Goal: Task Accomplishment & Management: Use online tool/utility

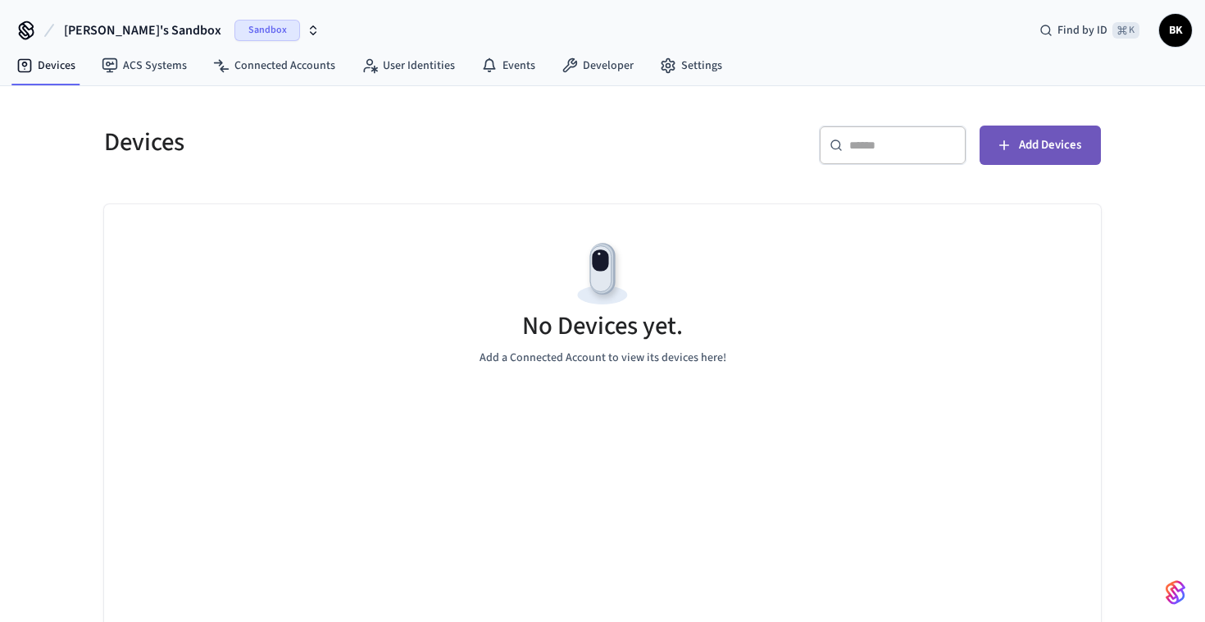
click at [1040, 143] on span "Add Devices" at bounding box center [1050, 144] width 62 height 21
click at [1050, 145] on span "Add Devices" at bounding box center [1050, 144] width 62 height 21
click at [1026, 135] on span "Add Devices" at bounding box center [1050, 144] width 62 height 21
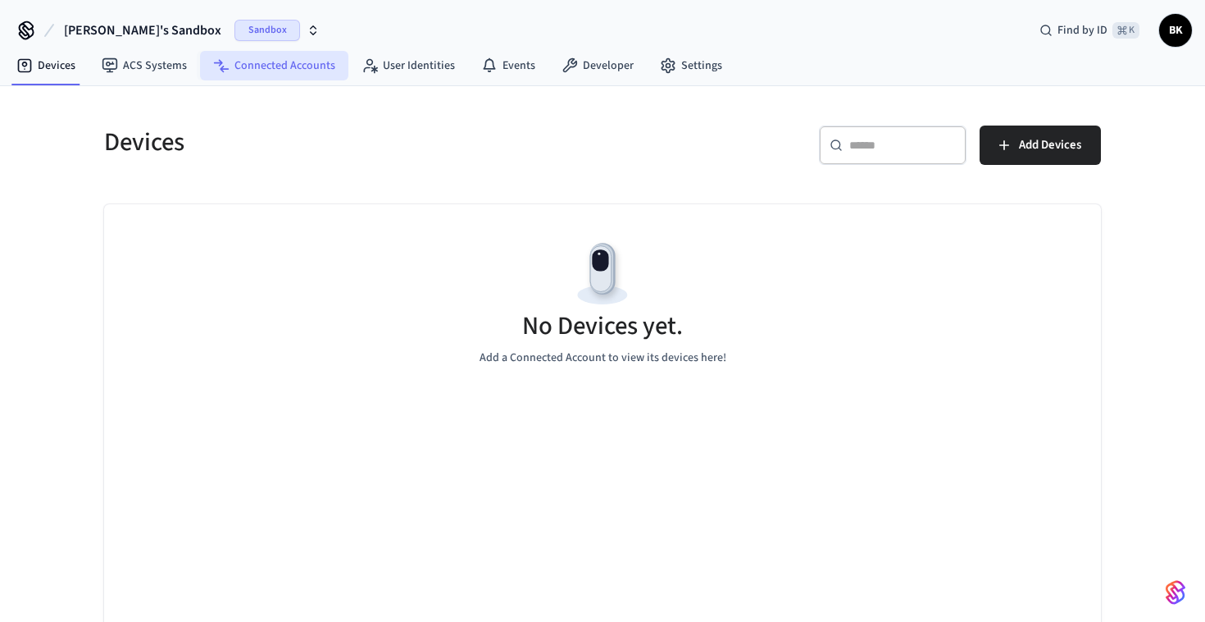
click at [255, 71] on link "Connected Accounts" at bounding box center [274, 66] width 148 height 30
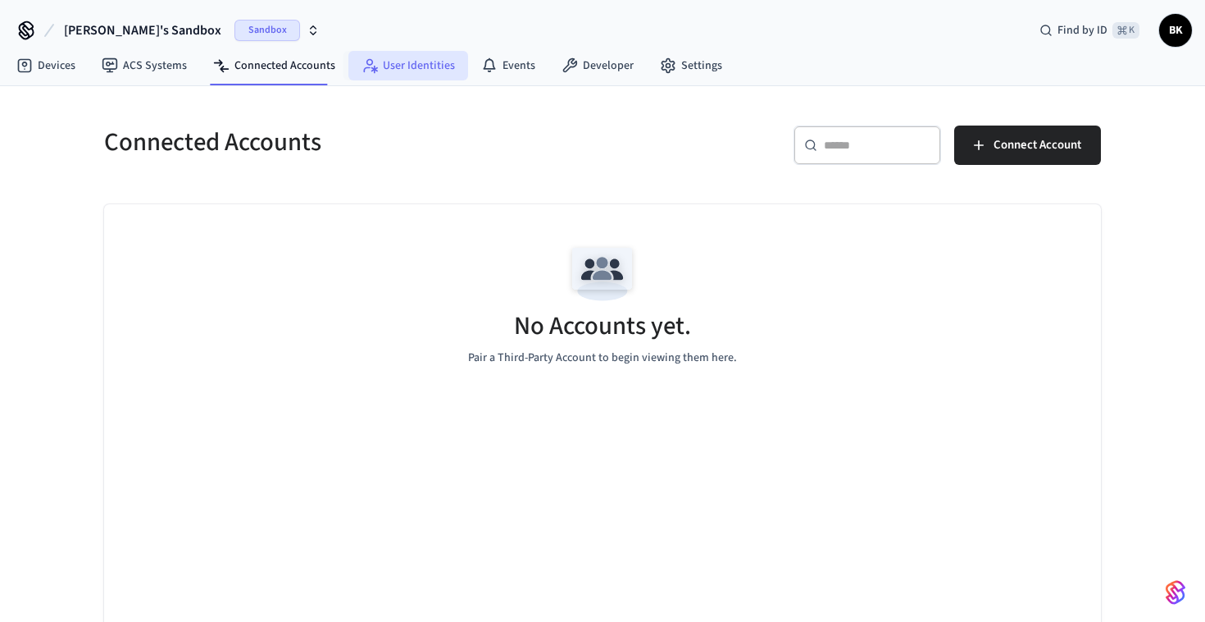
click at [373, 76] on link "User Identities" at bounding box center [408, 66] width 120 height 30
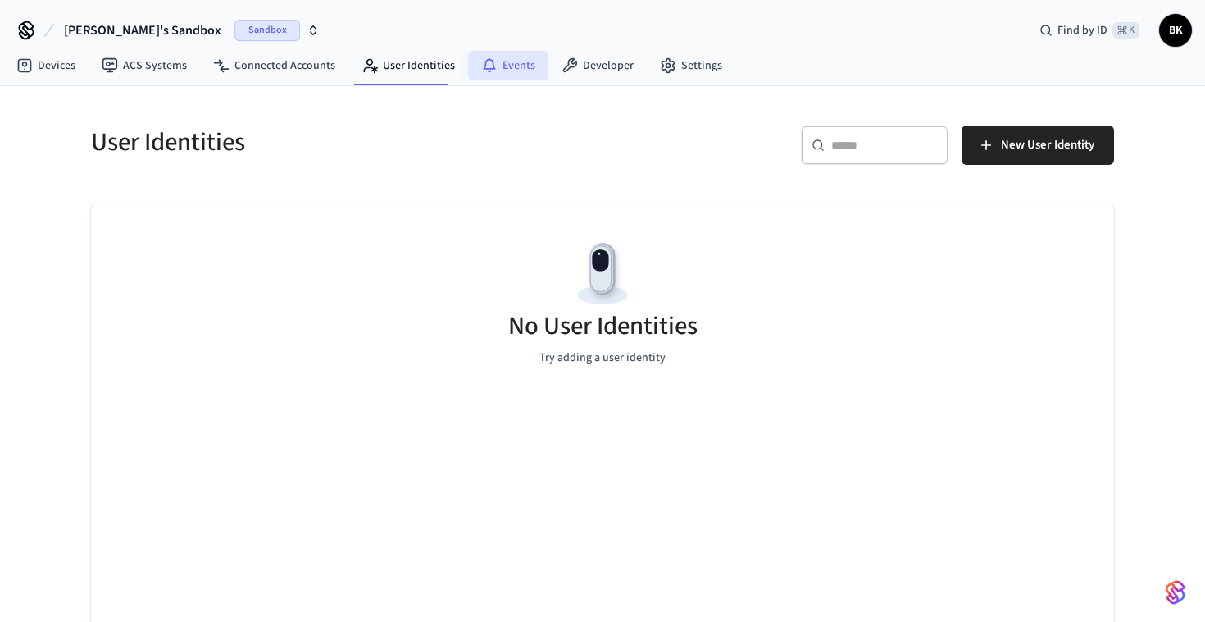
click at [495, 69] on link "Events" at bounding box center [508, 66] width 80 height 30
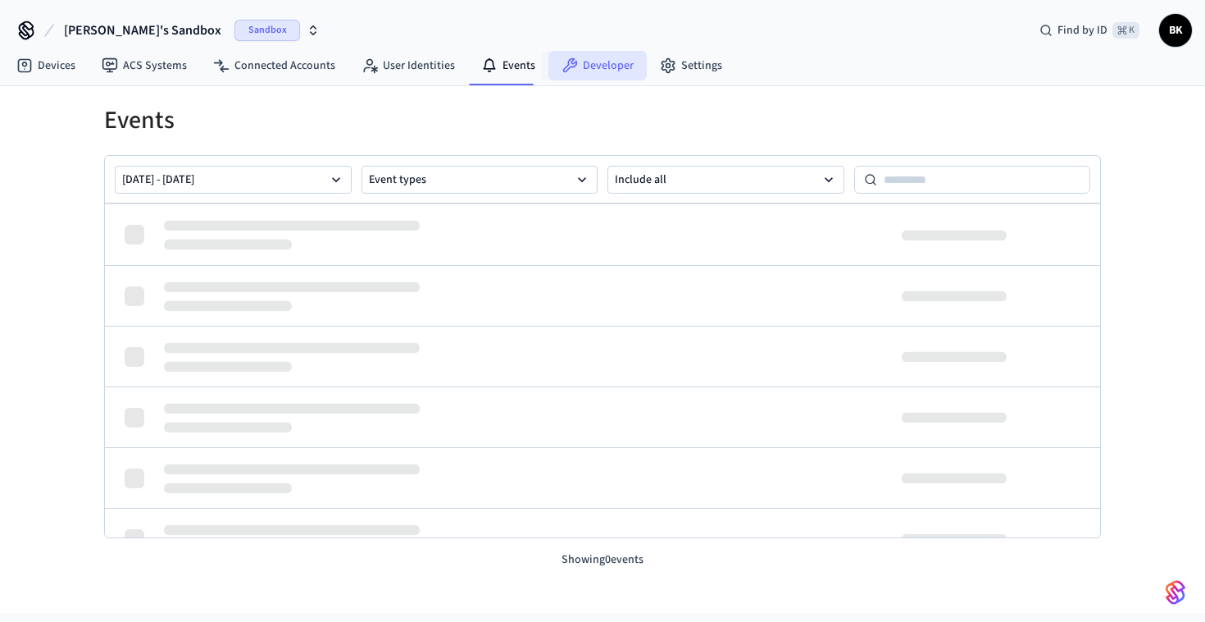
click at [590, 66] on link "Developer" at bounding box center [598, 66] width 98 height 30
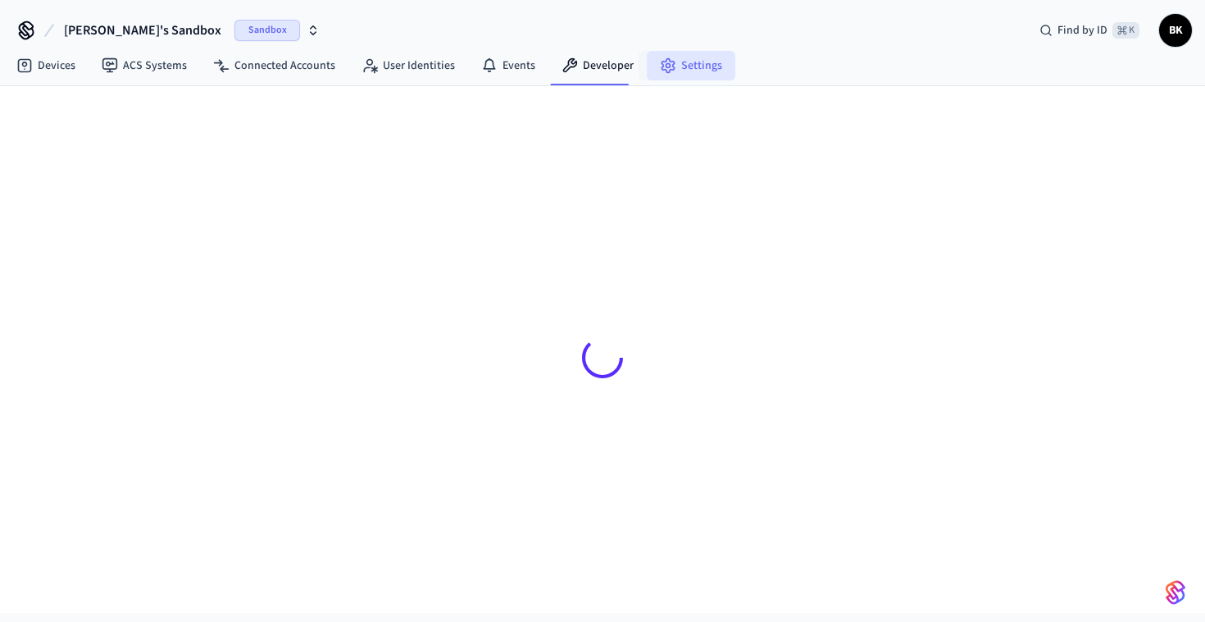
click at [674, 66] on link "Settings" at bounding box center [691, 66] width 89 height 30
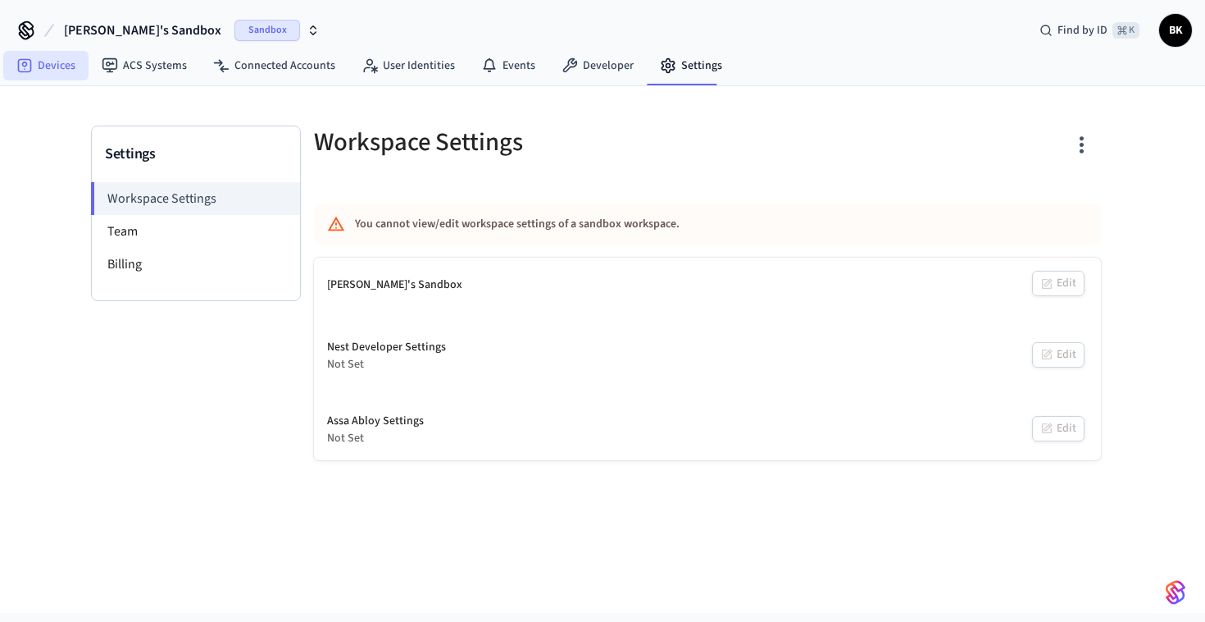
click at [33, 61] on link "Devices" at bounding box center [45, 66] width 85 height 30
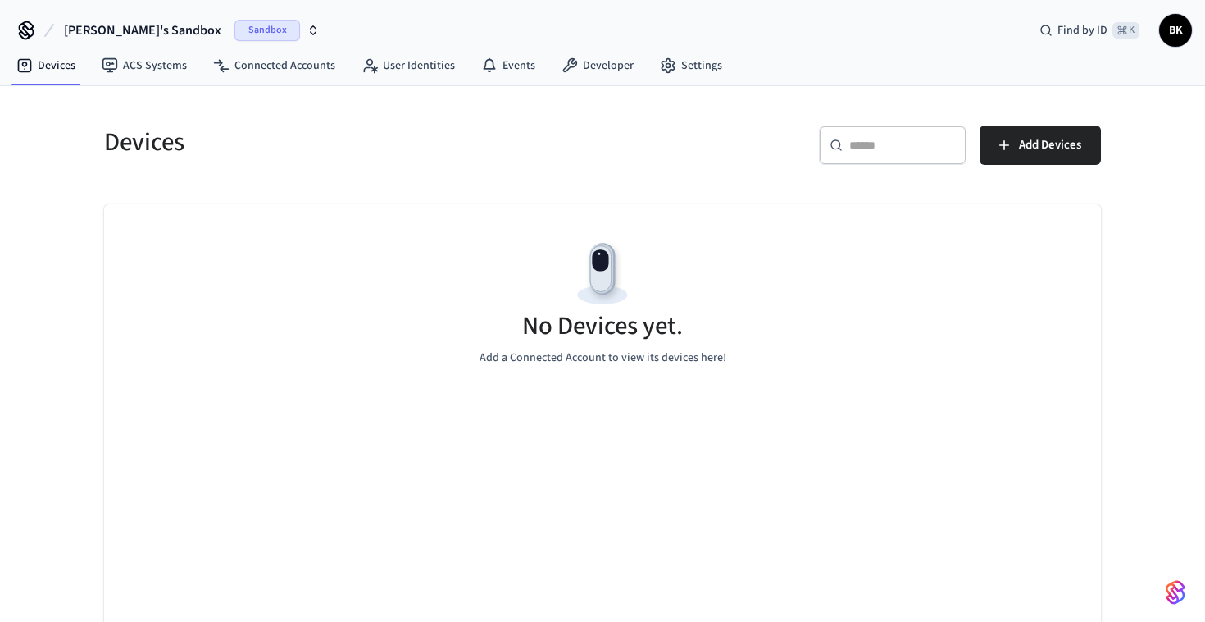
click at [235, 31] on span "Sandbox" at bounding box center [268, 30] width 66 height 21
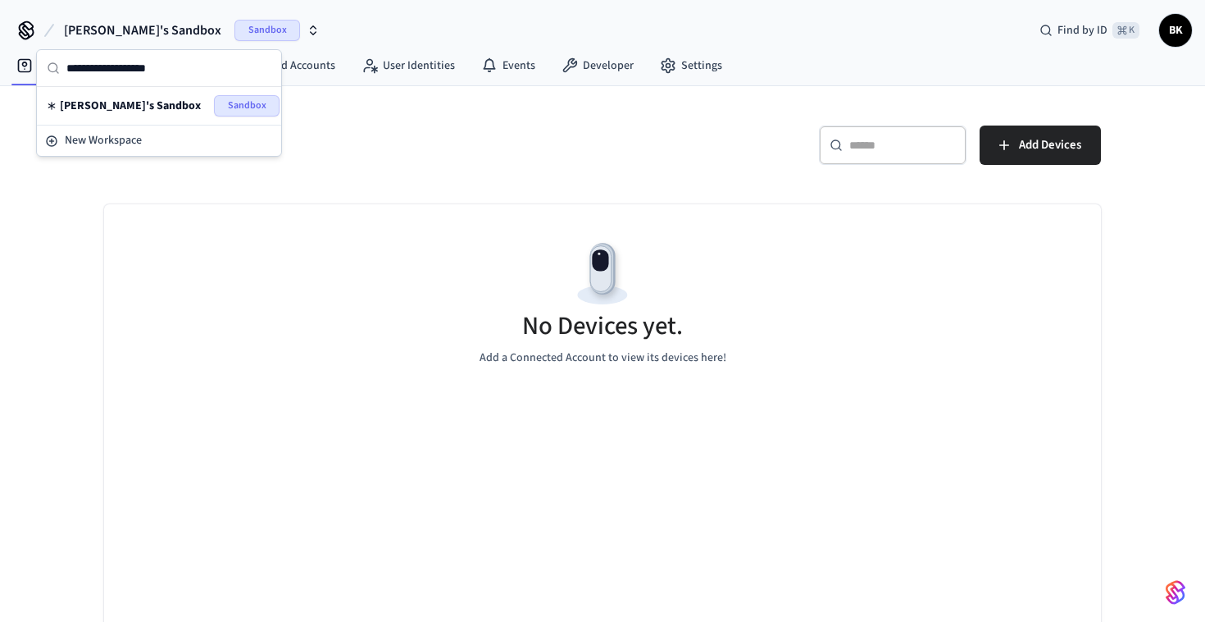
click at [233, 109] on span "Sandbox" at bounding box center [247, 105] width 66 height 21
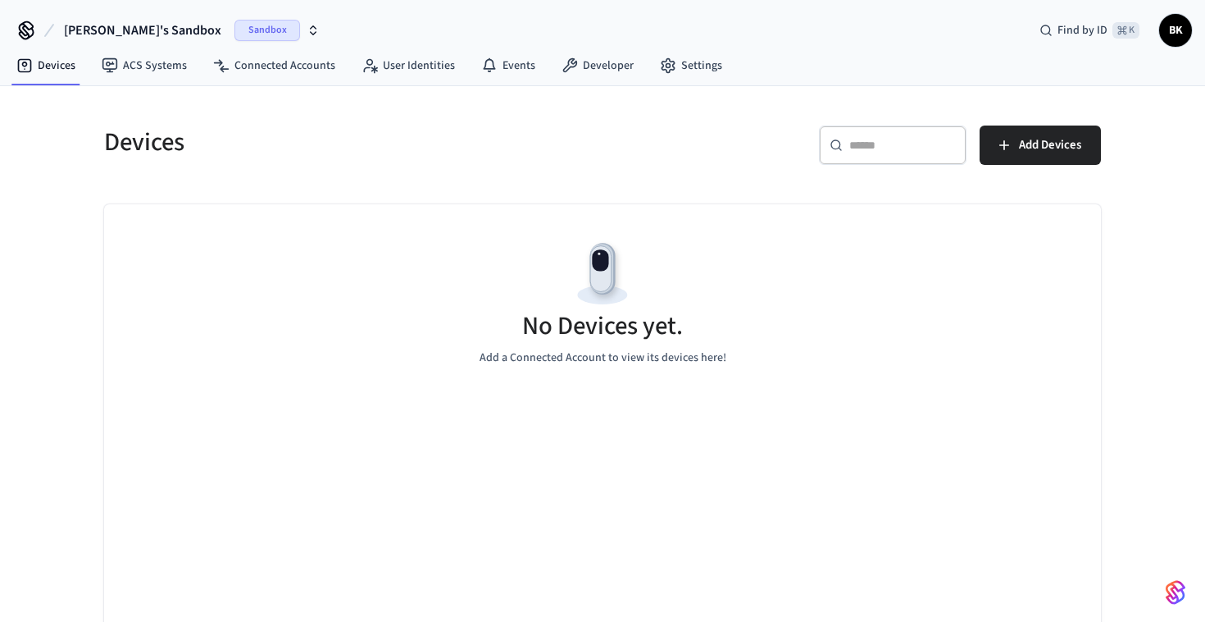
click at [235, 34] on span "Sandbox" at bounding box center [268, 30] width 66 height 21
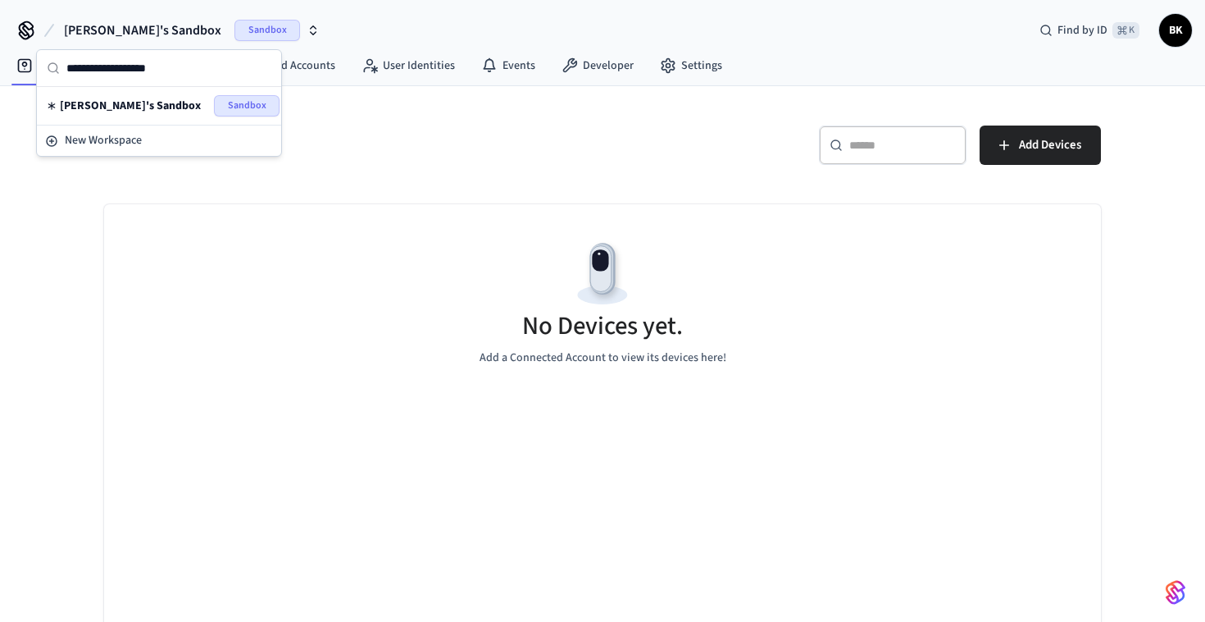
click at [235, 34] on span "Sandbox" at bounding box center [268, 30] width 66 height 21
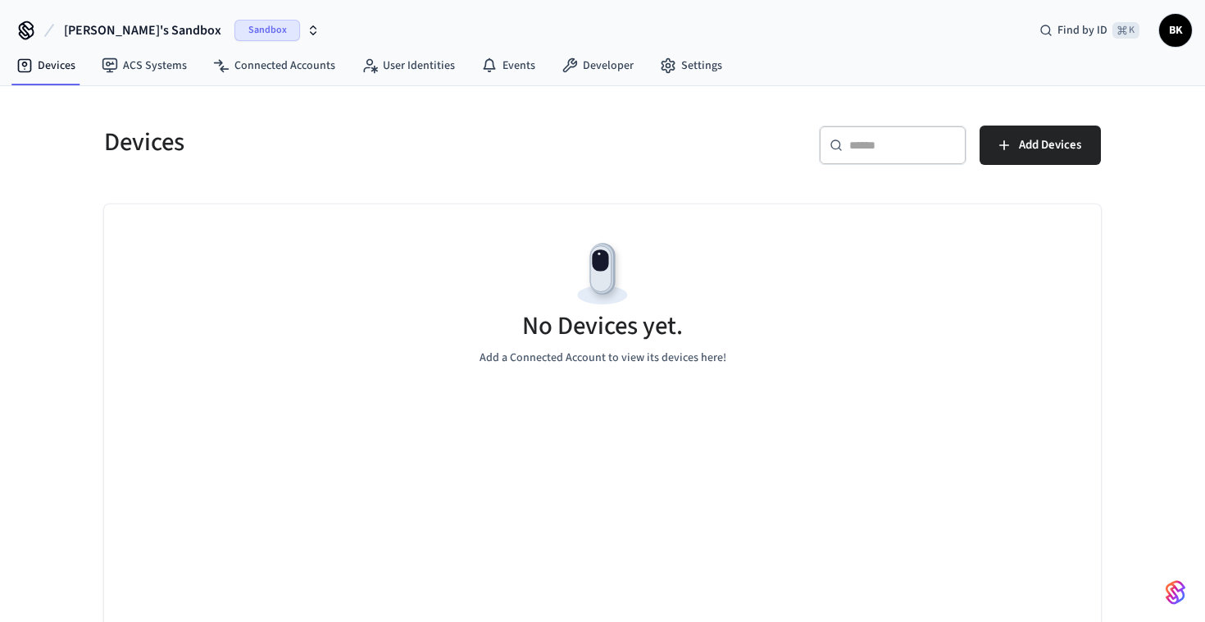
click at [586, 172] on div "Devices" at bounding box center [338, 142] width 508 height 72
click at [1019, 149] on span "Add Devices" at bounding box center [1050, 144] width 62 height 21
click at [1081, 148] on button "Add Devices" at bounding box center [1040, 144] width 121 height 39
